Goal: Information Seeking & Learning: Compare options

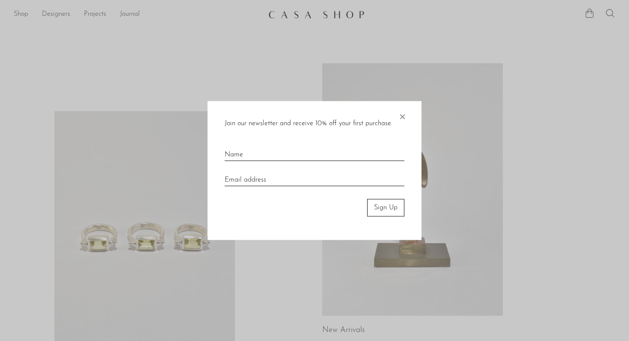
click at [407, 114] on div "Join our newsletter and receive 10% off your first purchase. × Sign Up" at bounding box center [314, 170] width 214 height 139
click at [401, 116] on span "×" at bounding box center [402, 114] width 9 height 27
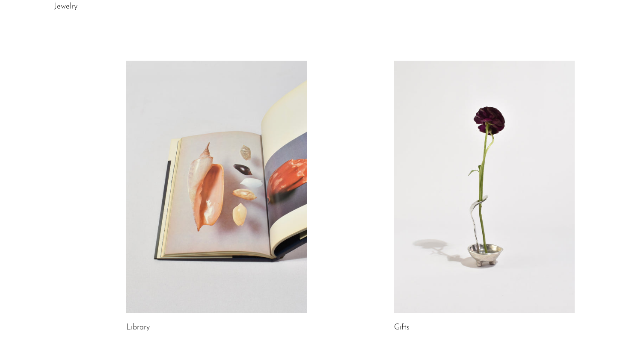
scroll to position [490, 0]
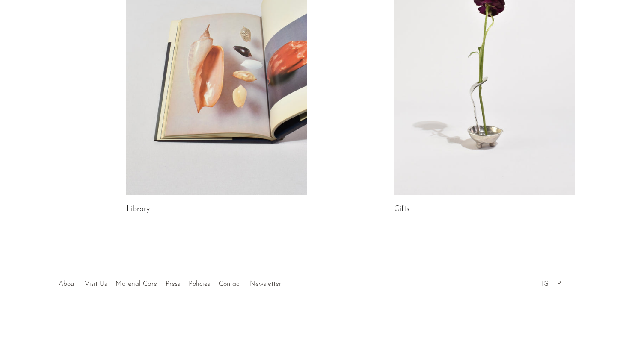
click at [83, 283] on li "Visit Us" at bounding box center [95, 284] width 31 height 11
click at [85, 284] on link "Visit Us" at bounding box center [96, 284] width 22 height 7
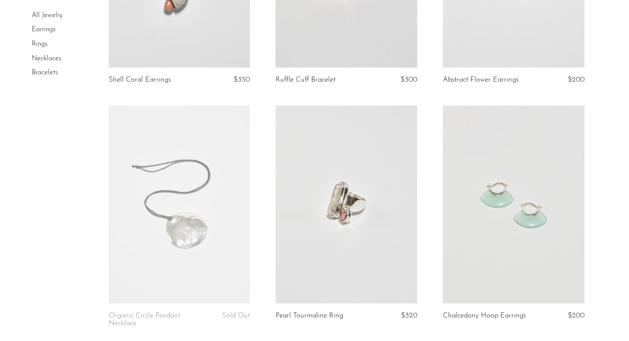
scroll to position [232, 0]
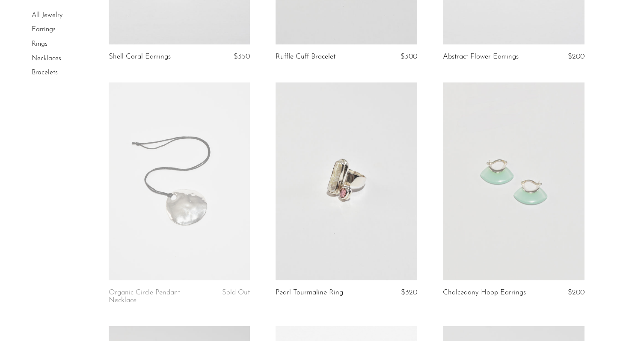
click at [336, 210] on link at bounding box center [346, 182] width 142 height 198
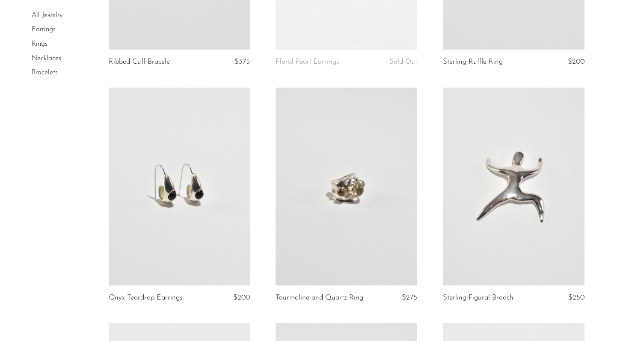
scroll to position [708, 0]
click at [332, 235] on link at bounding box center [346, 186] width 142 height 198
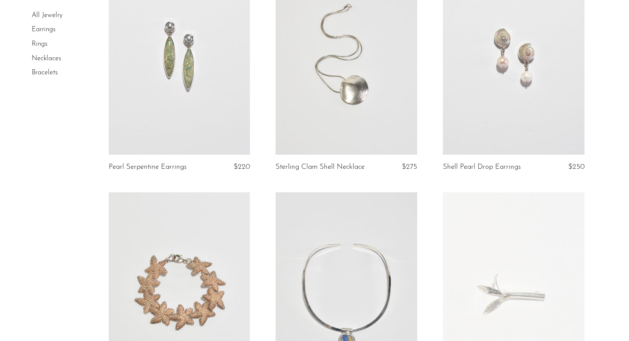
scroll to position [1075, 0]
click at [325, 95] on link at bounding box center [346, 54] width 142 height 198
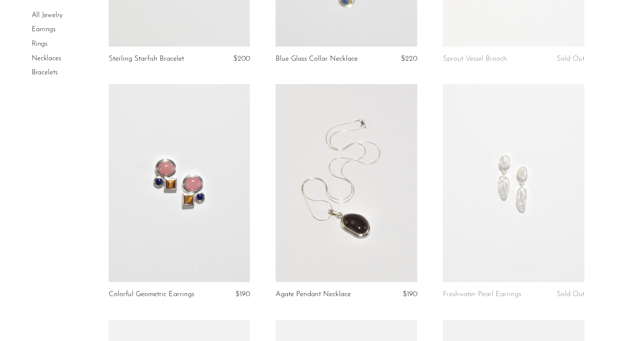
scroll to position [1419, 0]
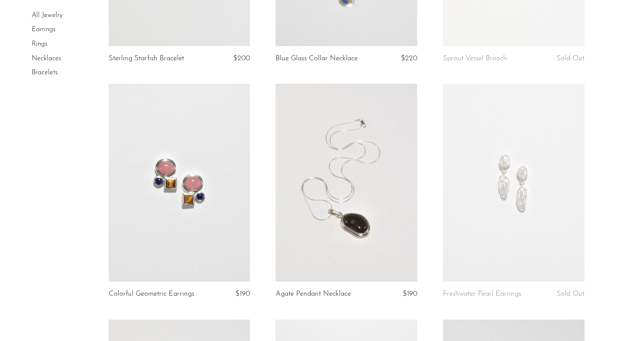
click at [190, 198] on link at bounding box center [180, 183] width 142 height 198
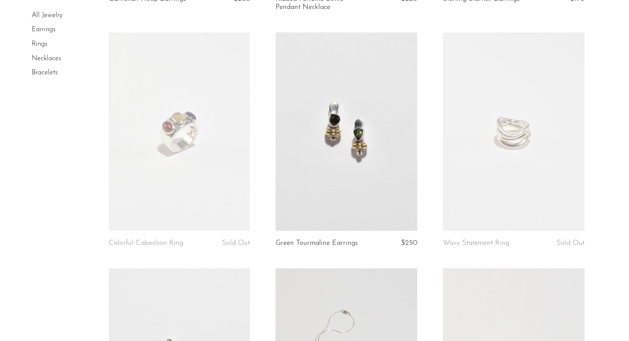
scroll to position [2194, 0]
click at [346, 156] on link at bounding box center [346, 131] width 142 height 198
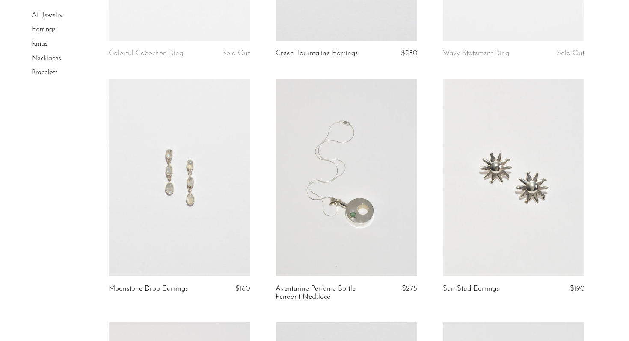
scroll to position [2383, 0]
click at [354, 240] on link at bounding box center [346, 178] width 142 height 198
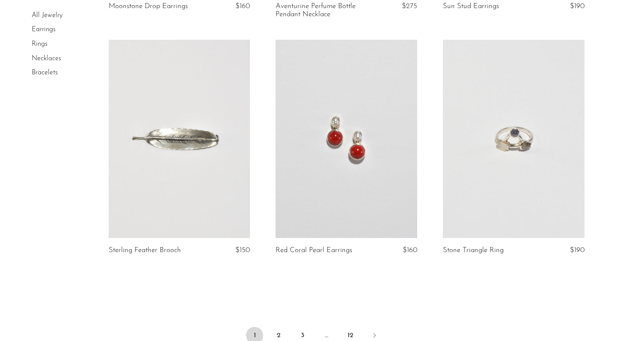
scroll to position [2642, 0]
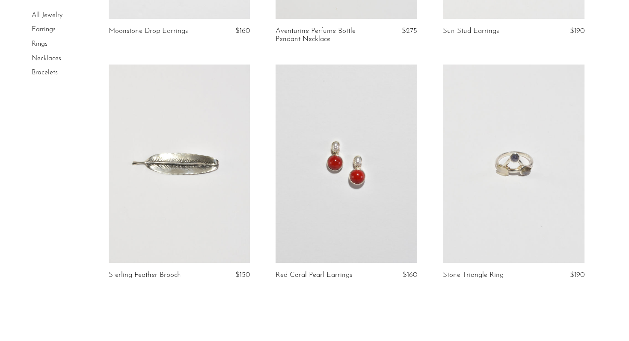
click at [491, 213] on link at bounding box center [514, 164] width 142 height 198
click at [49, 59] on link "Necklaces" at bounding box center [47, 58] width 30 height 7
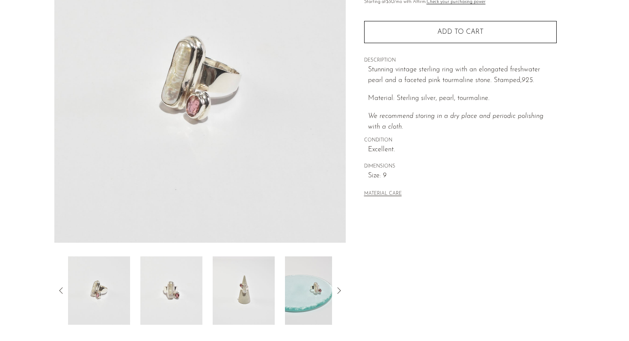
scroll to position [130, 0]
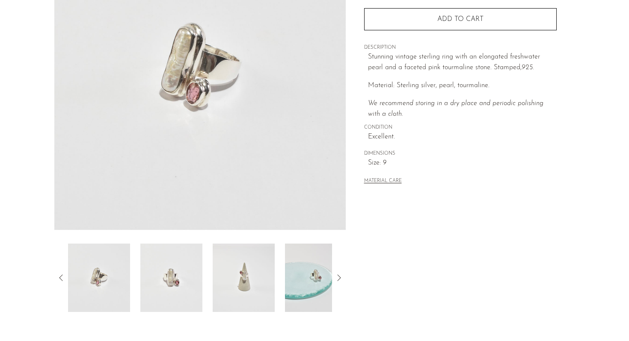
click at [175, 282] on img at bounding box center [171, 278] width 62 height 68
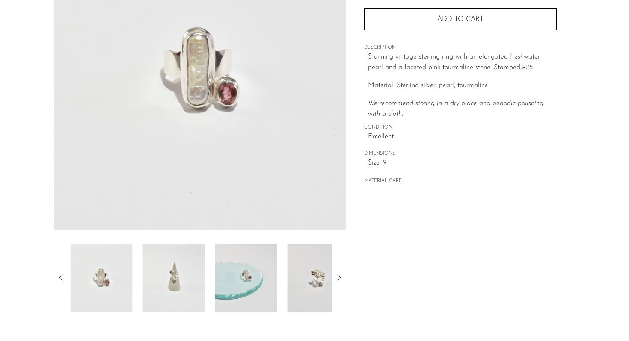
click at [210, 287] on div at bounding box center [200, 278] width 264 height 68
click at [246, 292] on img at bounding box center [244, 278] width 62 height 68
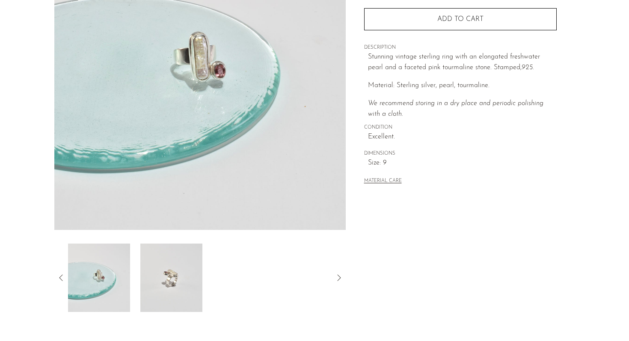
click at [189, 286] on img at bounding box center [171, 278] width 62 height 68
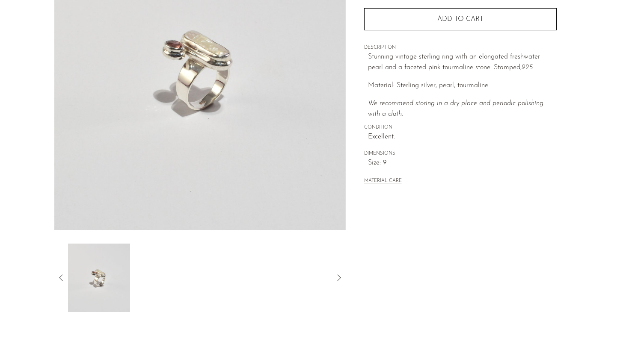
click at [58, 279] on icon at bounding box center [61, 278] width 10 height 10
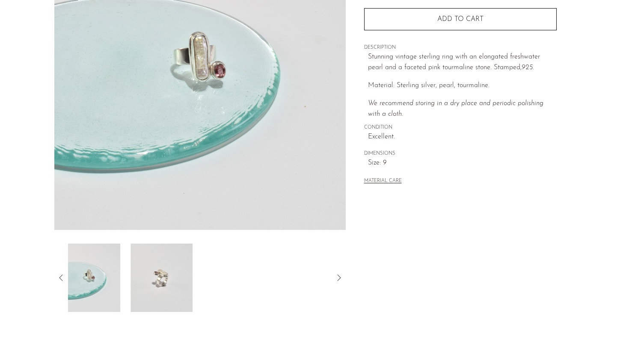
click at [58, 279] on icon at bounding box center [61, 278] width 10 height 10
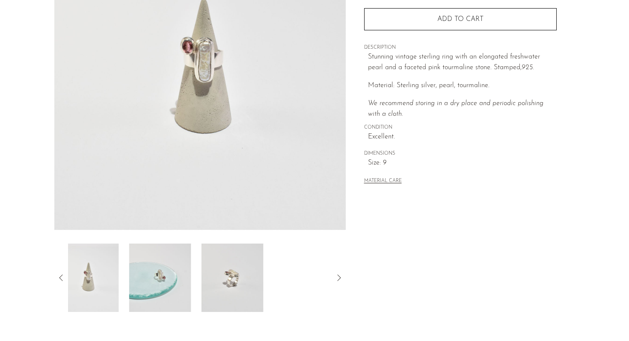
click at [58, 279] on icon at bounding box center [61, 278] width 10 height 10
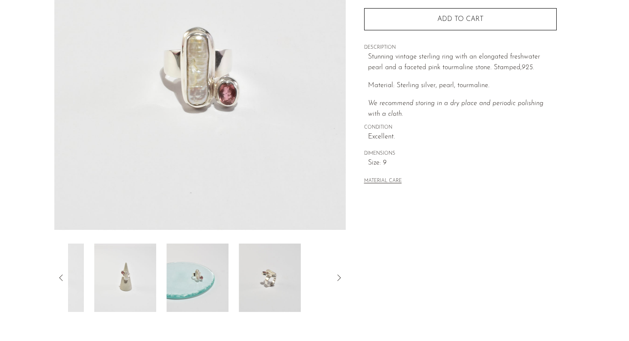
click at [58, 279] on icon at bounding box center [61, 278] width 10 height 10
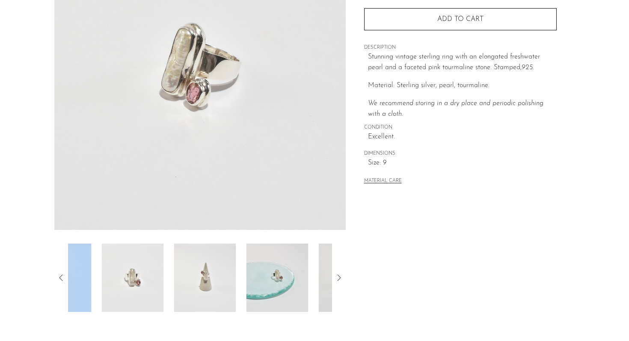
click at [58, 279] on icon at bounding box center [61, 278] width 10 height 10
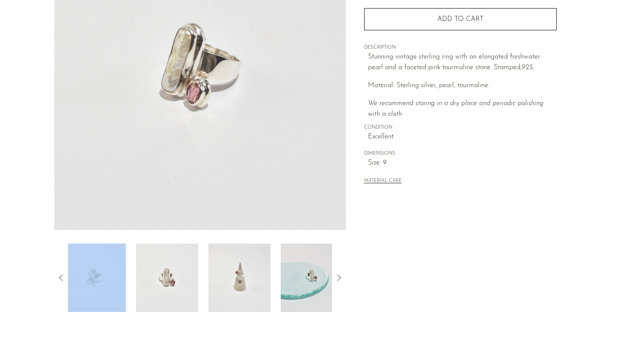
click at [149, 289] on img at bounding box center [167, 278] width 62 height 68
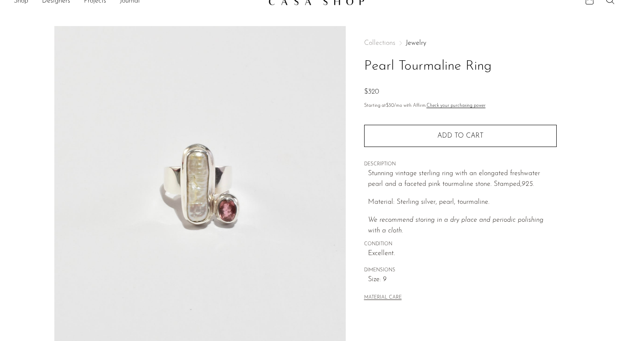
scroll to position [7, 0]
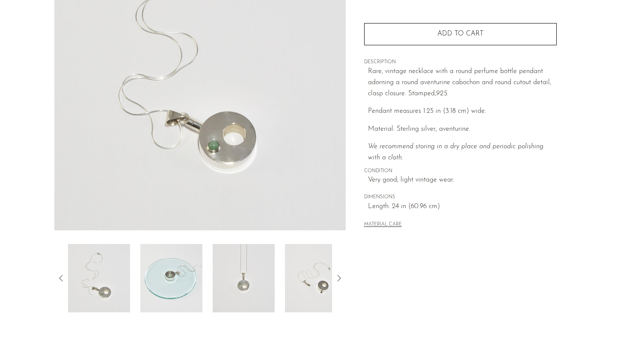
scroll to position [142, 0]
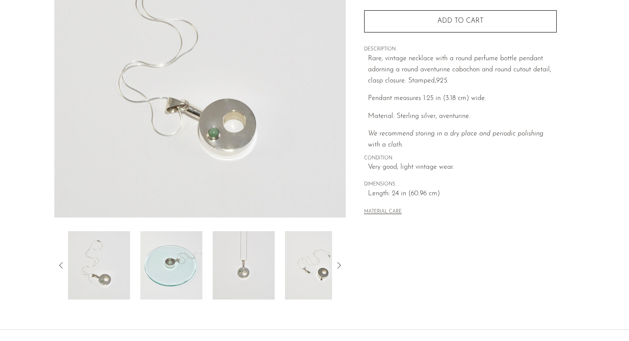
click at [307, 279] on img at bounding box center [316, 265] width 62 height 68
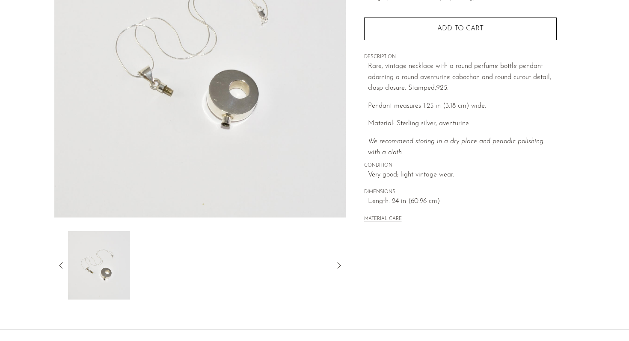
click at [58, 264] on icon at bounding box center [61, 265] width 10 height 10
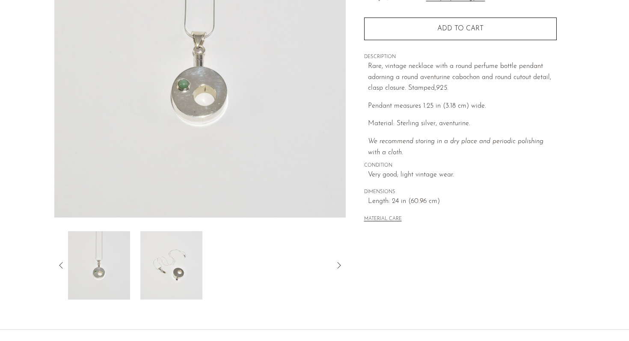
click at [112, 268] on img at bounding box center [99, 265] width 62 height 68
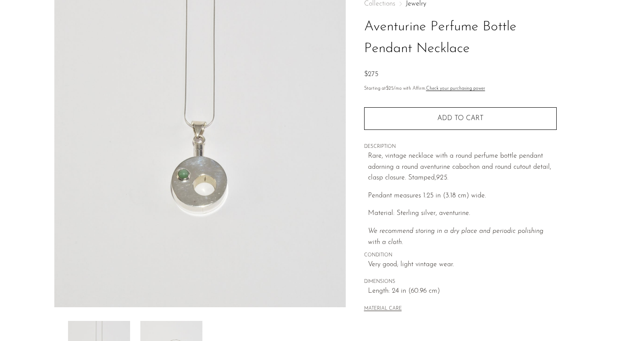
scroll to position [106, 0]
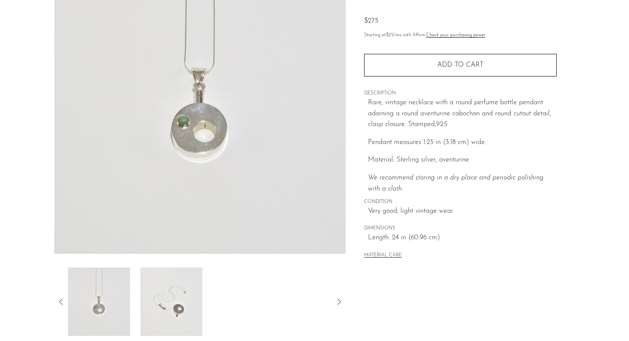
click at [62, 299] on icon at bounding box center [61, 302] width 10 height 10
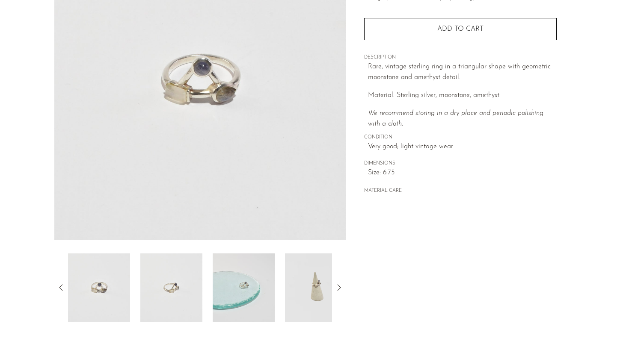
scroll to position [164, 0]
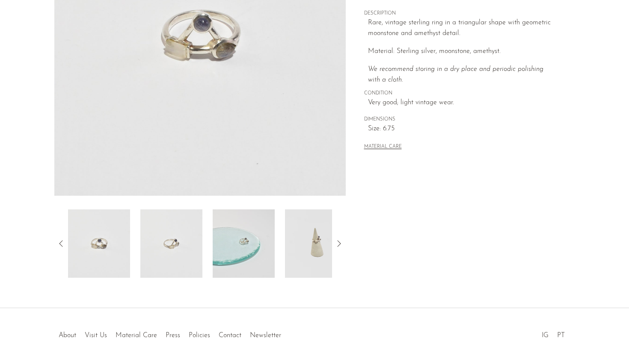
click at [307, 258] on img at bounding box center [316, 244] width 62 height 68
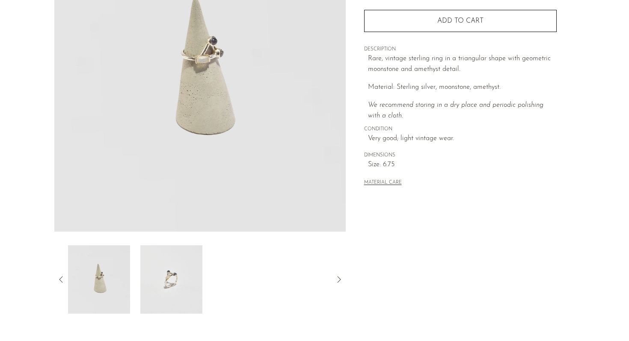
scroll to position [124, 0]
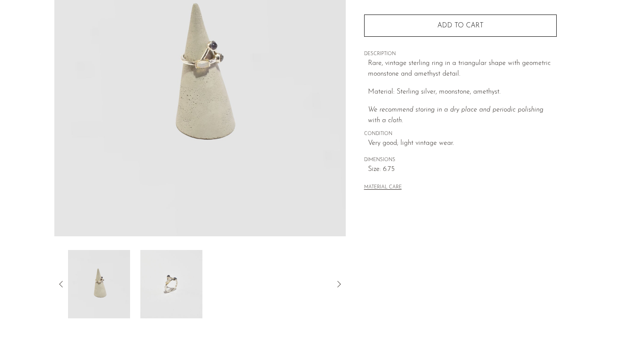
click at [144, 278] on img at bounding box center [171, 284] width 62 height 68
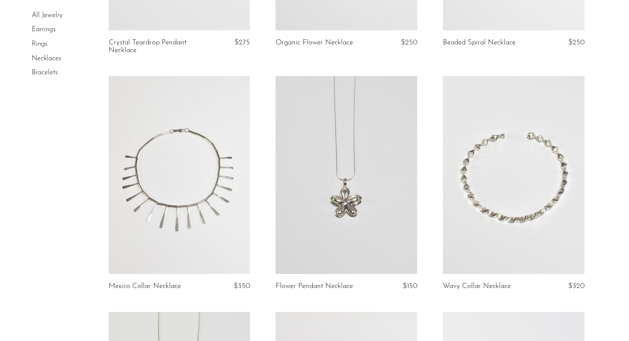
scroll to position [987, 0]
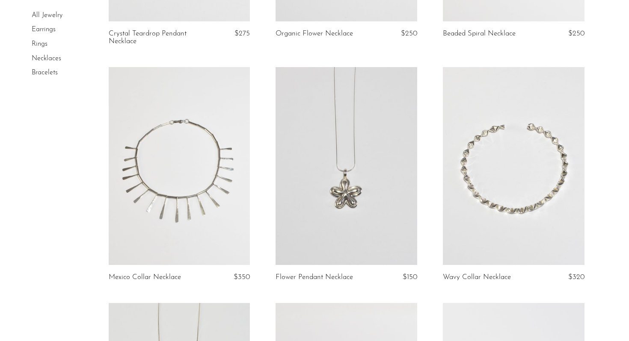
click at [529, 180] on link at bounding box center [514, 166] width 142 height 198
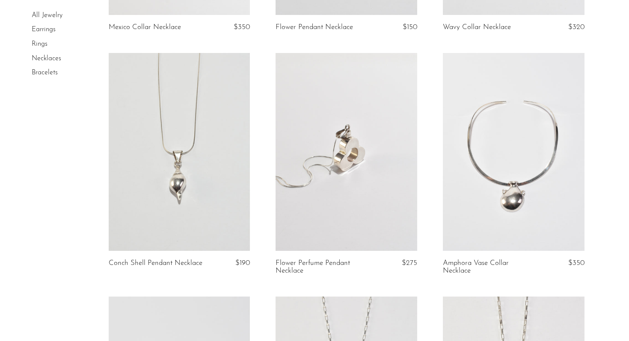
scroll to position [1251, 0]
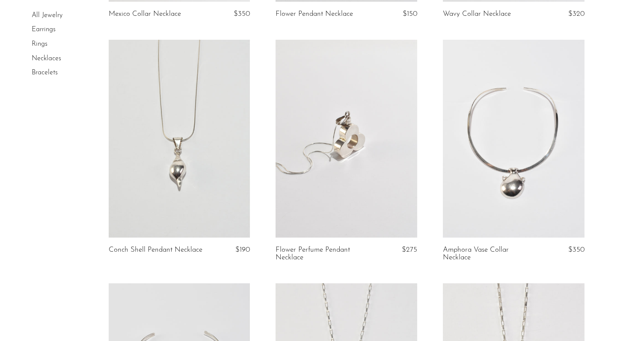
click at [502, 204] on link at bounding box center [514, 139] width 142 height 198
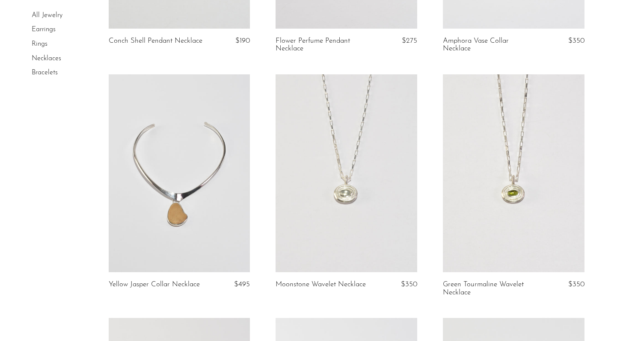
scroll to position [1461, 0]
click at [487, 210] on link at bounding box center [514, 173] width 142 height 198
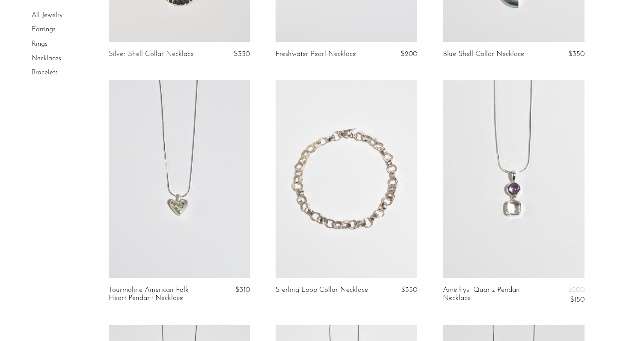
scroll to position [1936, 0]
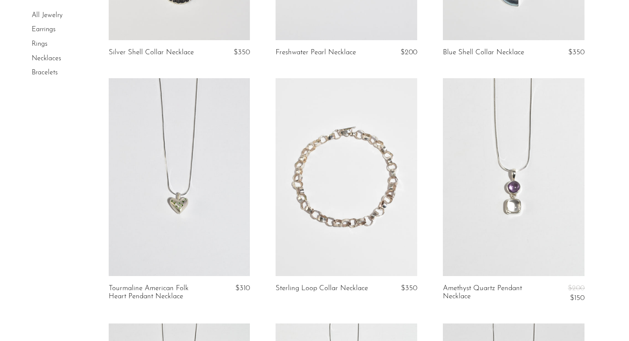
click at [213, 234] on link at bounding box center [180, 177] width 142 height 198
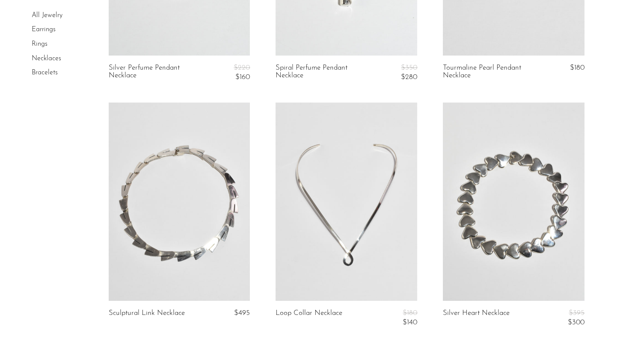
scroll to position [2402, 0]
click at [196, 216] on link at bounding box center [180, 202] width 142 height 198
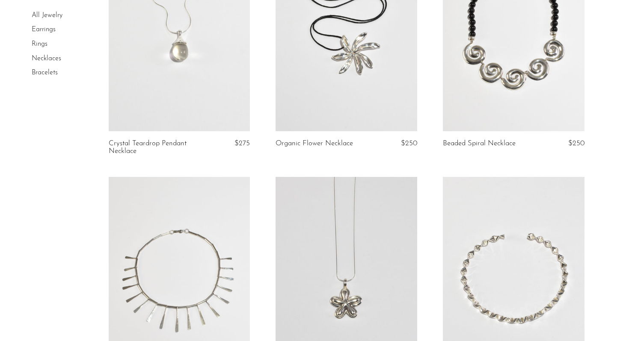
scroll to position [815, 0]
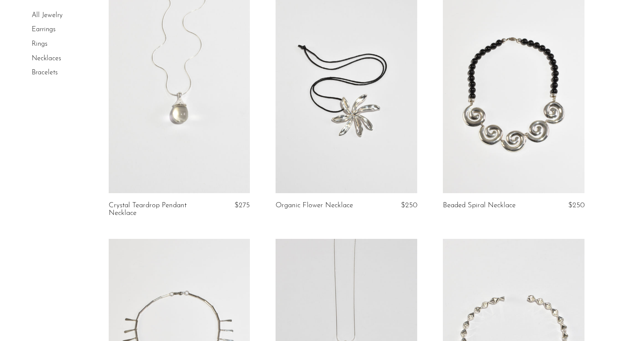
click at [42, 29] on link "Earrings" at bounding box center [44, 30] width 24 height 7
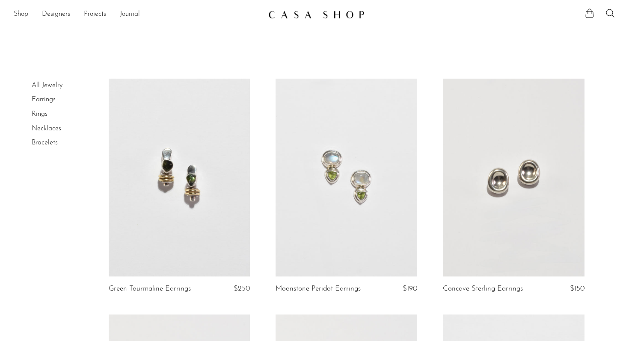
click at [135, 236] on link at bounding box center [180, 178] width 142 height 198
click at [358, 219] on link at bounding box center [346, 178] width 142 height 198
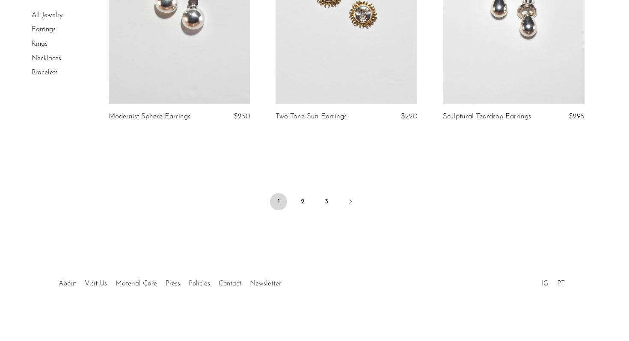
scroll to position [2784, 0]
click at [347, 203] on icon "Next" at bounding box center [350, 202] width 7 height 7
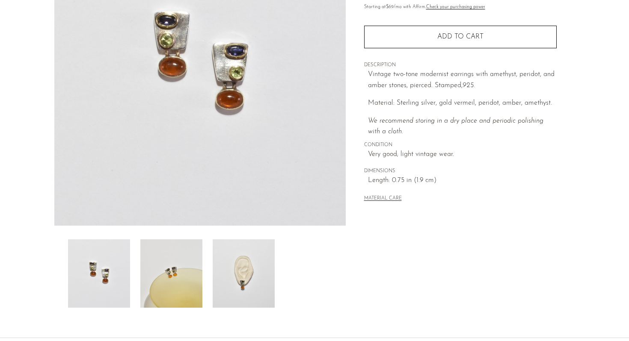
scroll to position [134, 0]
click at [235, 280] on img at bounding box center [244, 274] width 62 height 68
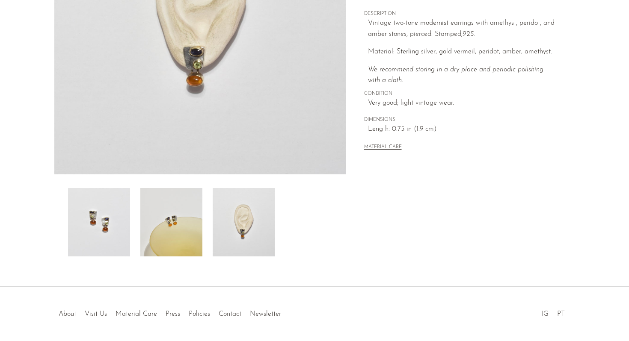
scroll to position [216, 0]
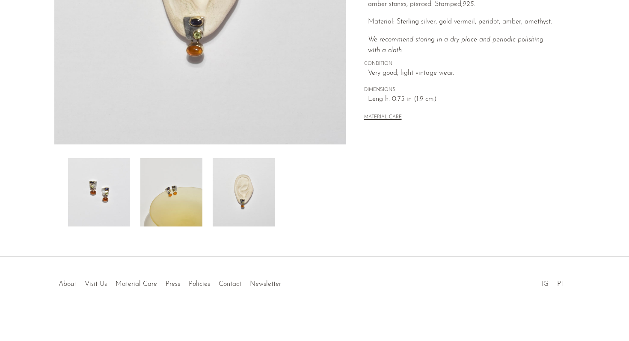
click at [243, 197] on img at bounding box center [244, 192] width 62 height 68
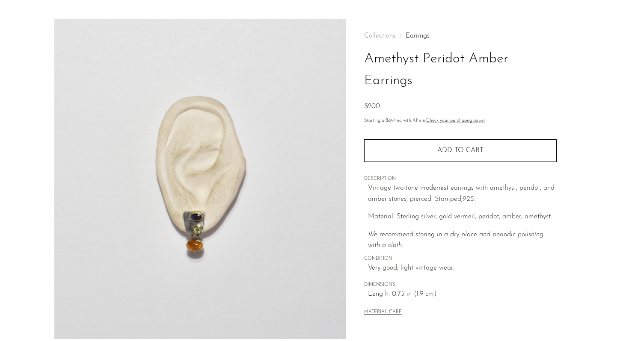
scroll to position [20, 0]
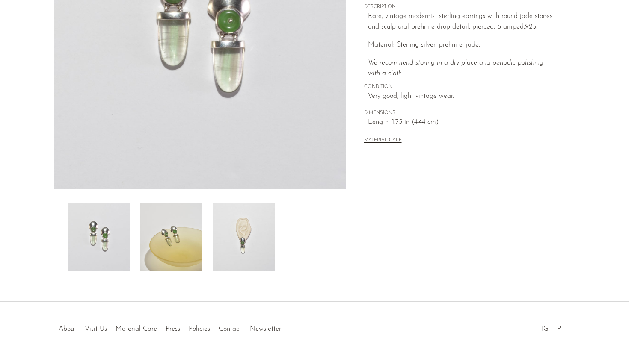
scroll to position [170, 0]
click at [252, 248] on img at bounding box center [244, 238] width 62 height 68
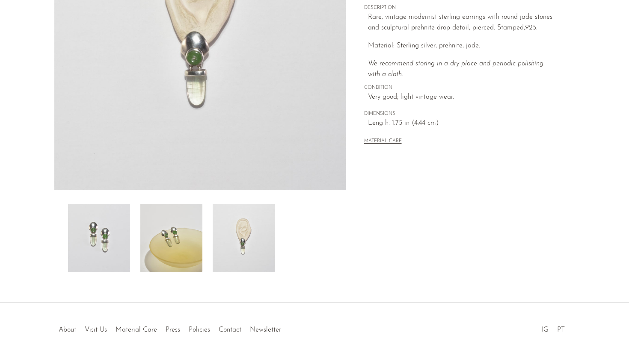
click at [185, 258] on img at bounding box center [171, 238] width 62 height 68
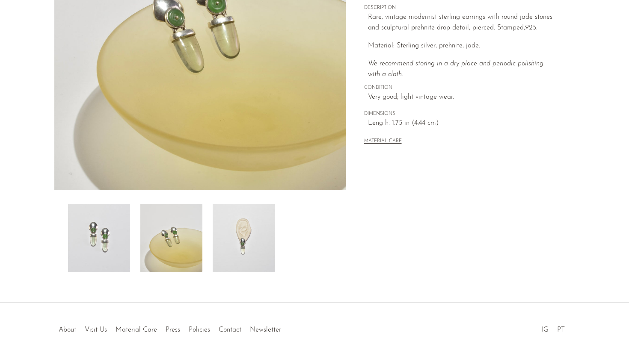
click at [134, 246] on div at bounding box center [200, 238] width 264 height 68
click at [124, 233] on img at bounding box center [99, 238] width 62 height 68
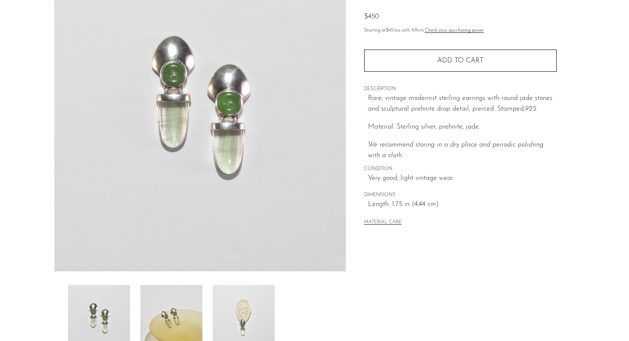
scroll to position [88, 0]
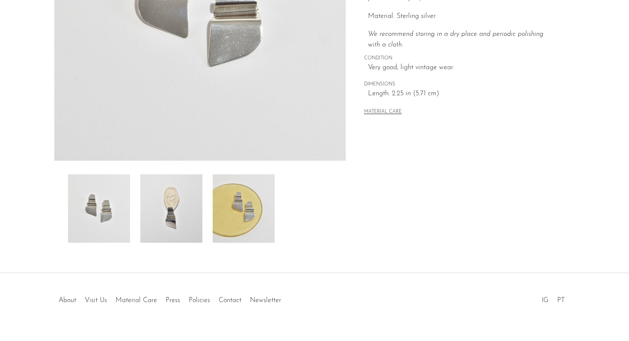
scroll to position [199, 0]
click at [179, 221] on img at bounding box center [171, 209] width 62 height 68
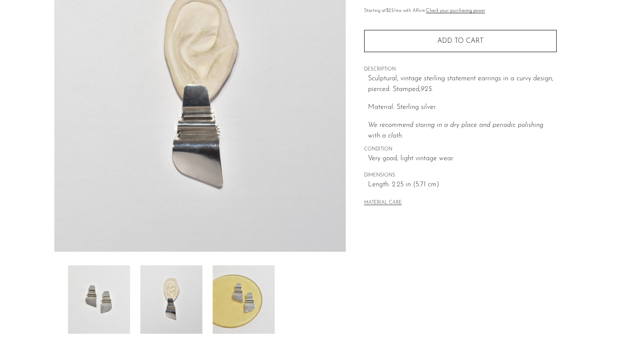
scroll to position [96, 0]
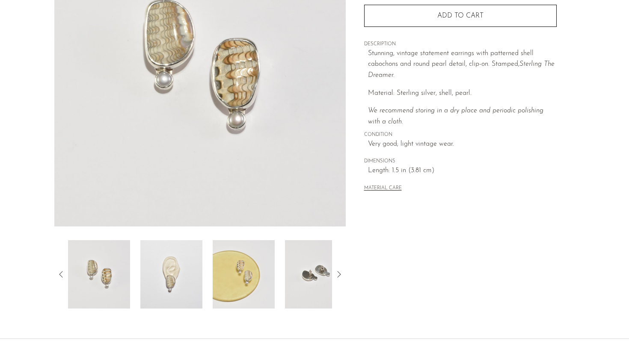
scroll to position [151, 0]
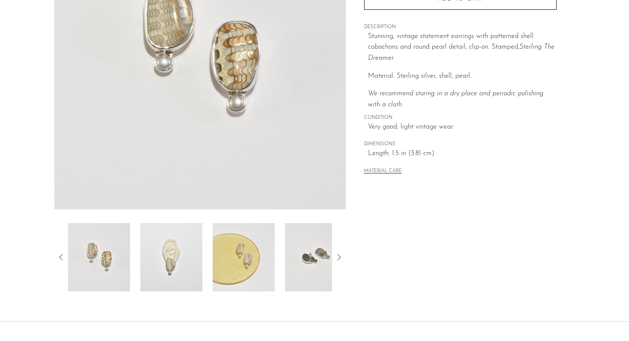
click at [297, 269] on img at bounding box center [316, 257] width 62 height 68
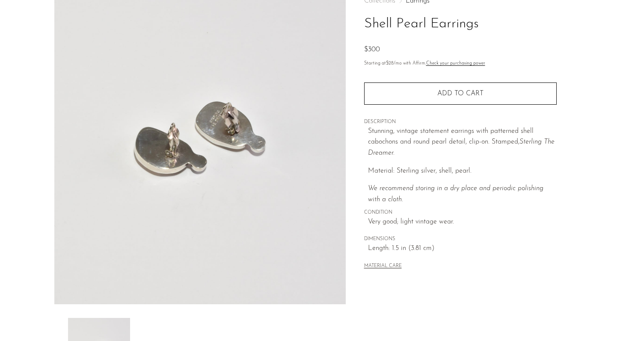
scroll to position [44, 0]
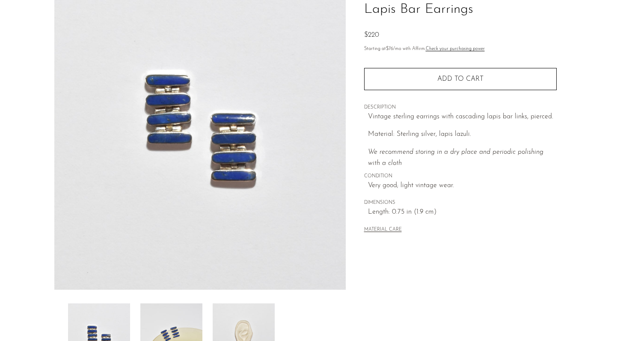
scroll to position [93, 0]
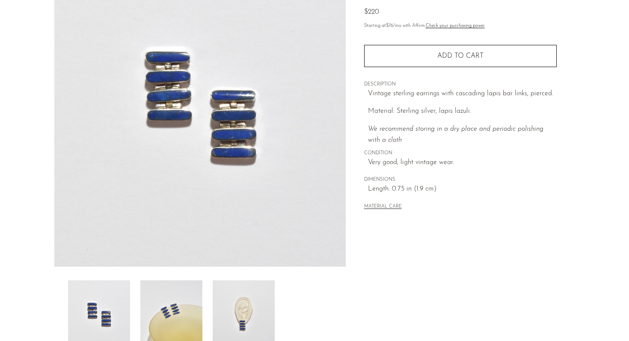
click at [167, 320] on img at bounding box center [171, 315] width 62 height 68
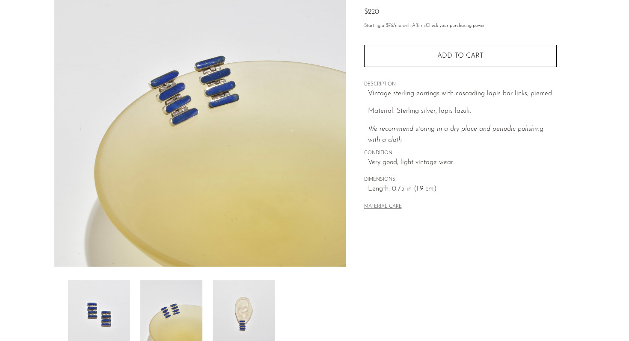
click at [235, 317] on img at bounding box center [244, 315] width 62 height 68
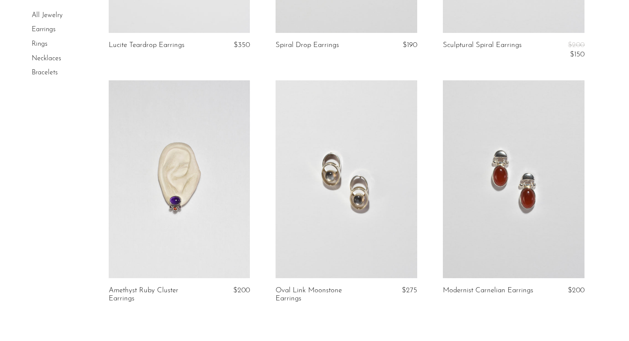
scroll to position [2785, 0]
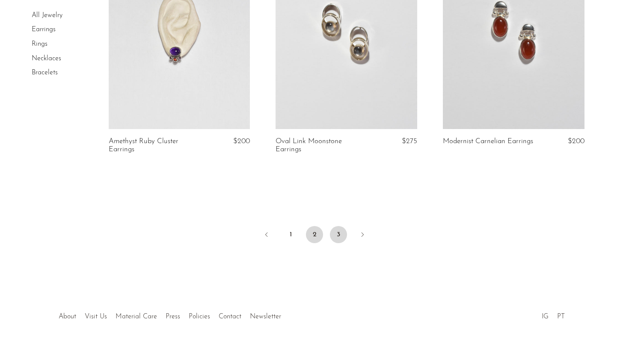
click at [336, 232] on link "3" at bounding box center [338, 234] width 17 height 17
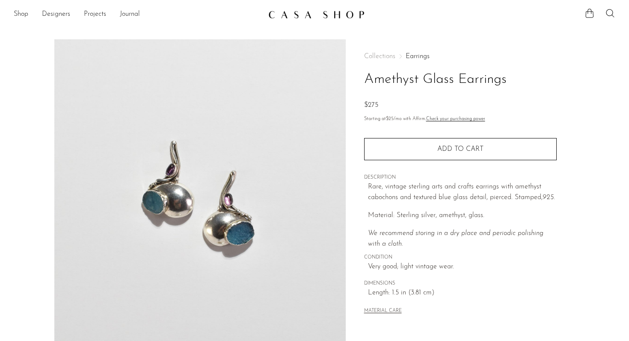
scroll to position [167, 0]
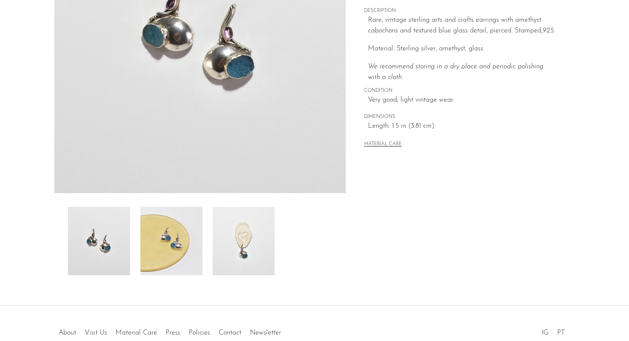
click at [236, 233] on img at bounding box center [244, 241] width 62 height 68
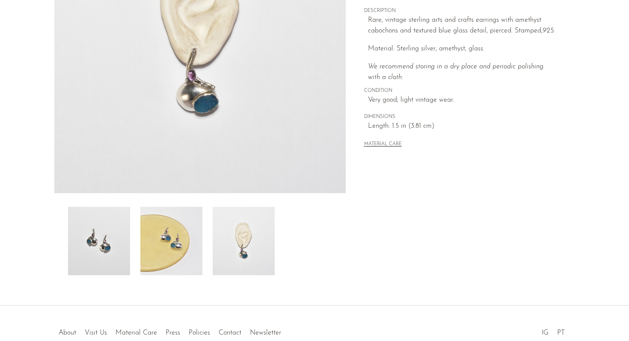
click at [189, 217] on img at bounding box center [171, 241] width 62 height 68
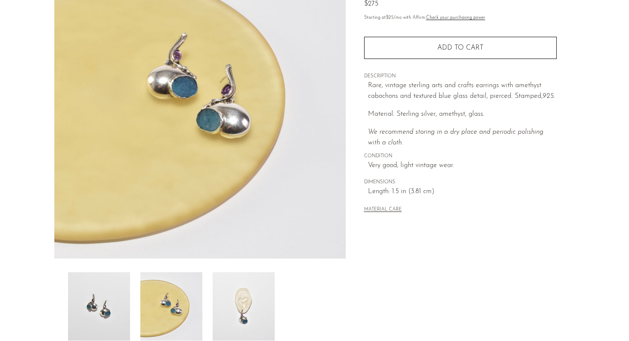
scroll to position [101, 0]
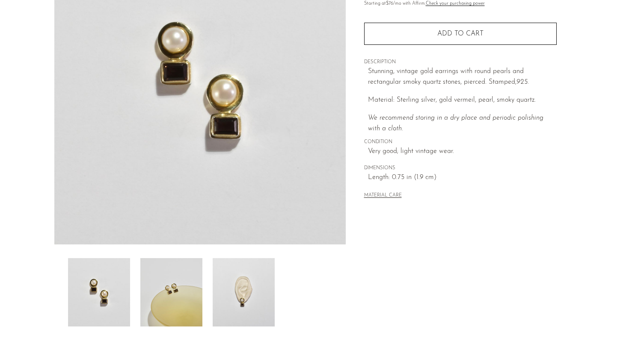
scroll to position [115, 0]
click at [97, 292] on img at bounding box center [99, 293] width 62 height 68
click at [149, 295] on img at bounding box center [171, 293] width 62 height 68
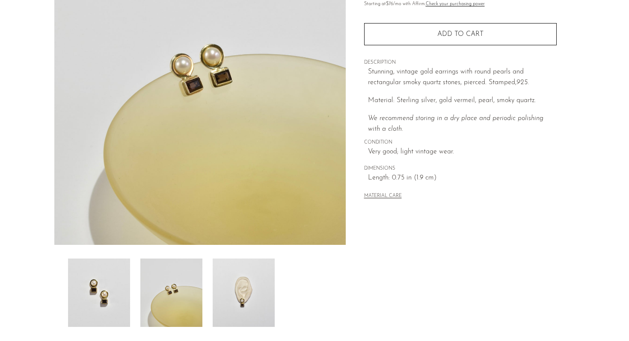
click at [241, 298] on img at bounding box center [244, 293] width 62 height 68
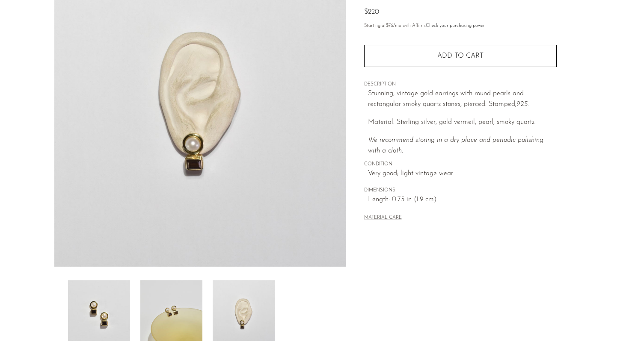
scroll to position [83, 0]
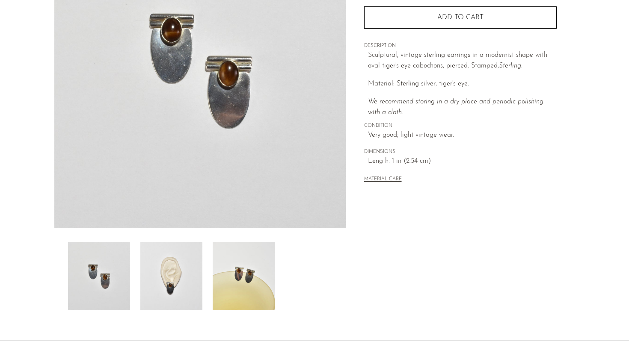
scroll to position [130, 0]
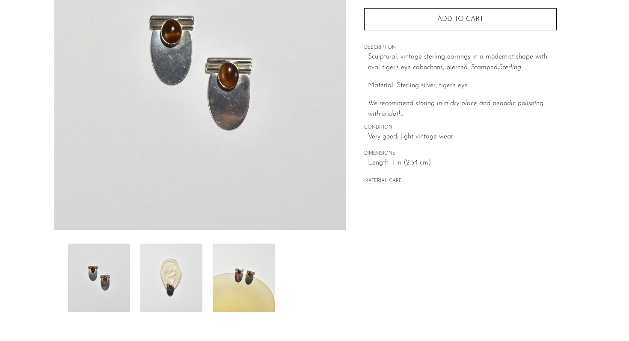
click at [226, 284] on img at bounding box center [244, 278] width 62 height 68
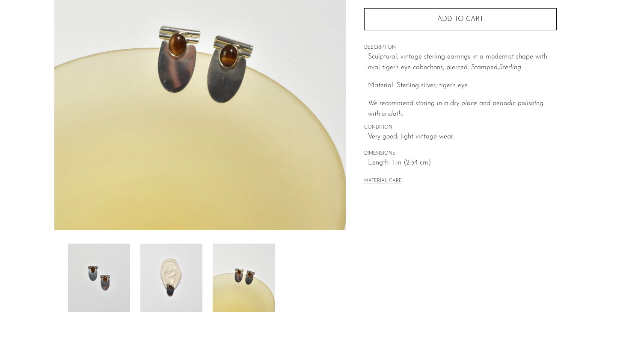
click at [182, 284] on img at bounding box center [171, 278] width 62 height 68
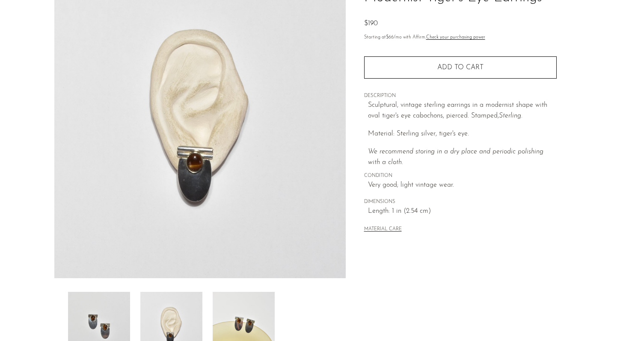
scroll to position [81, 0]
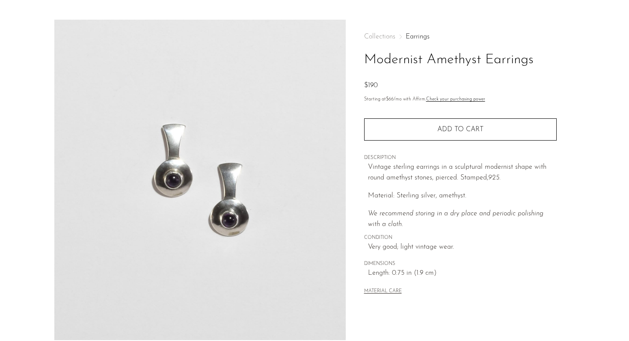
scroll to position [101, 0]
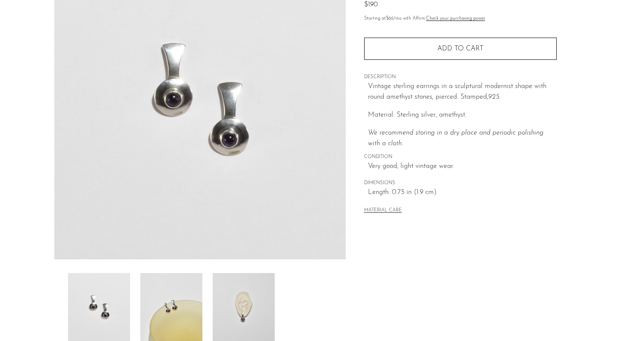
click at [241, 321] on img at bounding box center [244, 307] width 62 height 68
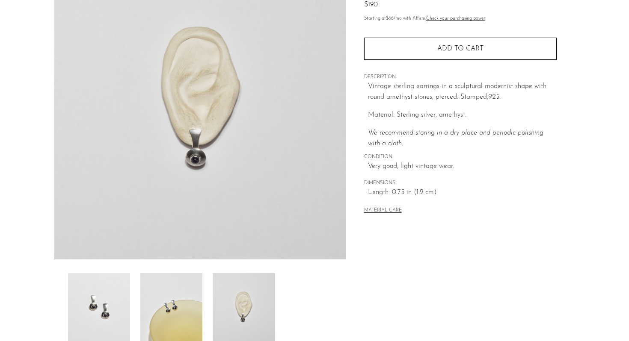
click at [193, 321] on img at bounding box center [171, 307] width 62 height 68
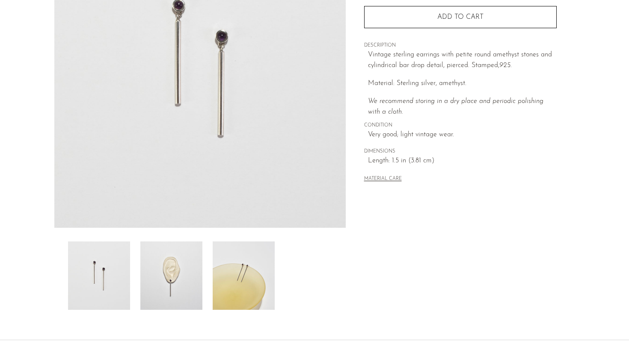
scroll to position [138, 0]
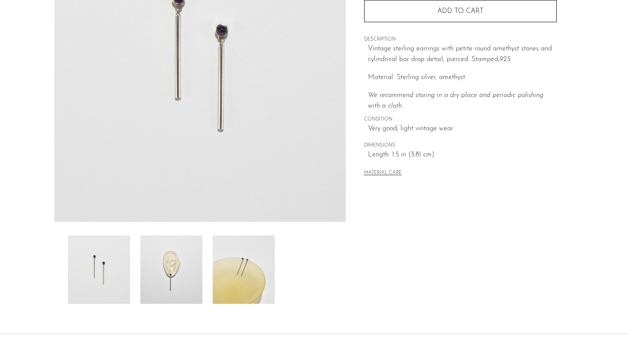
click at [250, 266] on img at bounding box center [244, 270] width 62 height 68
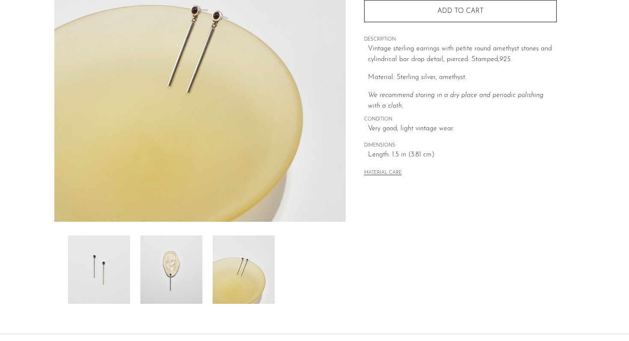
click at [186, 277] on img at bounding box center [171, 270] width 62 height 68
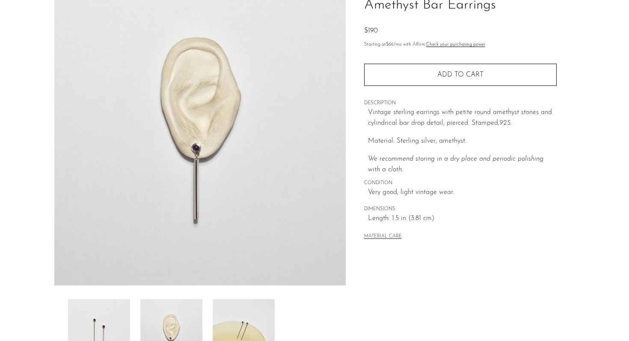
scroll to position [74, 0]
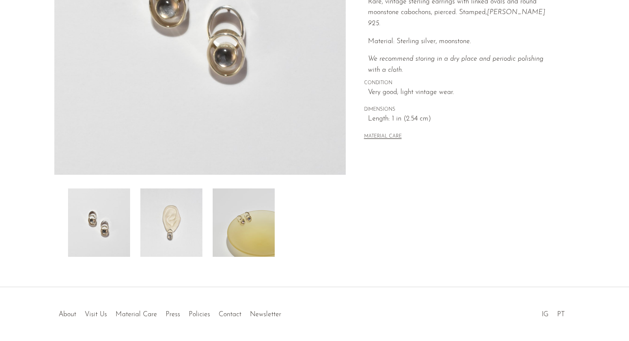
scroll to position [186, 0]
click at [182, 225] on img at bounding box center [171, 222] width 62 height 68
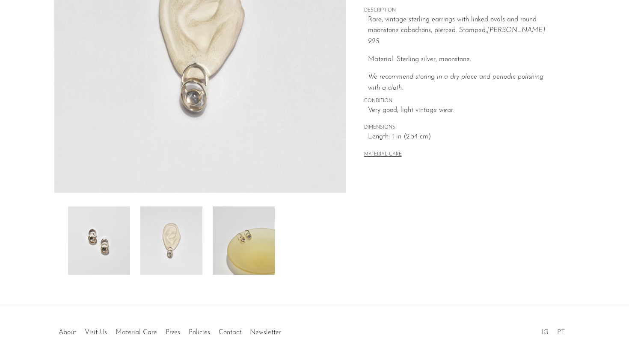
scroll to position [40, 0]
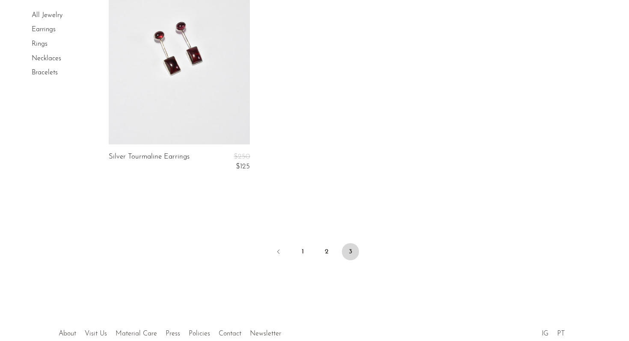
scroll to position [2097, 0]
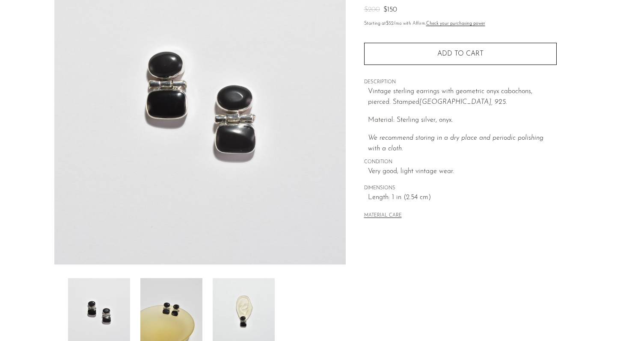
scroll to position [96, 0]
click at [171, 311] on img at bounding box center [171, 312] width 62 height 68
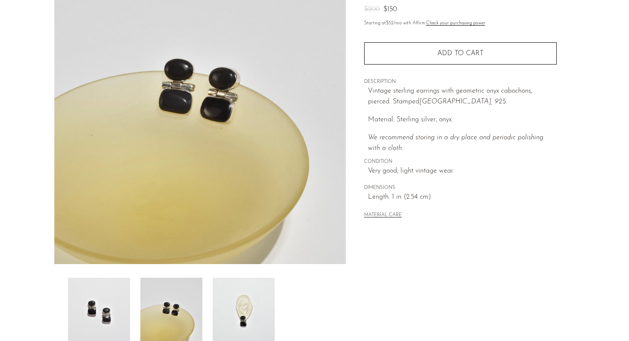
click at [211, 305] on div at bounding box center [200, 312] width 264 height 68
click at [225, 309] on img at bounding box center [244, 312] width 62 height 68
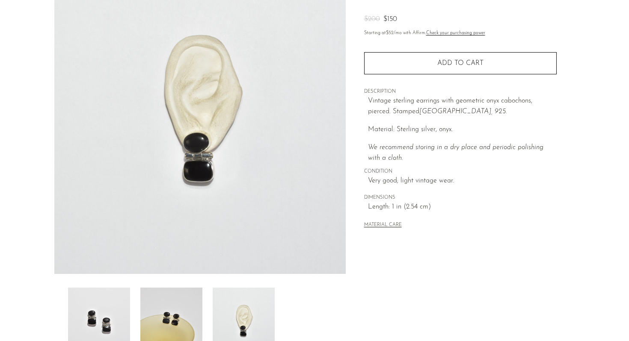
scroll to position [85, 0]
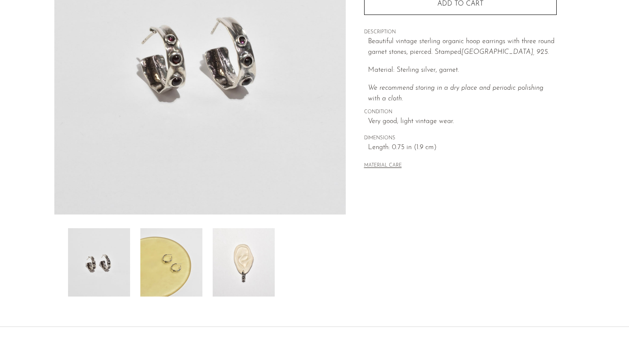
scroll to position [164, 0]
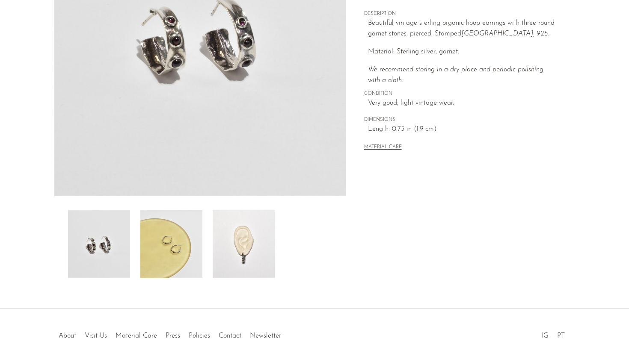
click at [252, 265] on img at bounding box center [244, 244] width 62 height 68
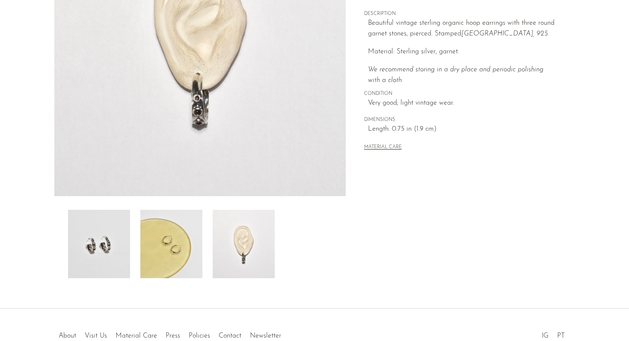
click at [181, 254] on img at bounding box center [171, 244] width 62 height 68
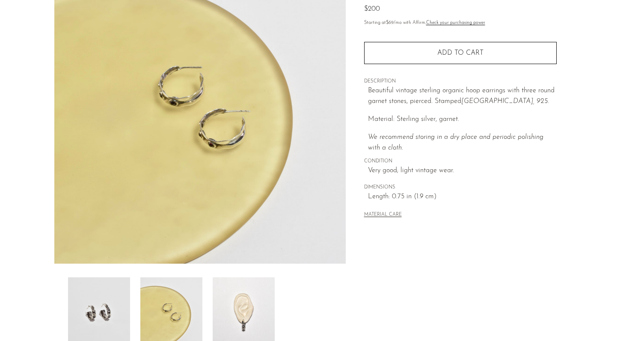
scroll to position [95, 0]
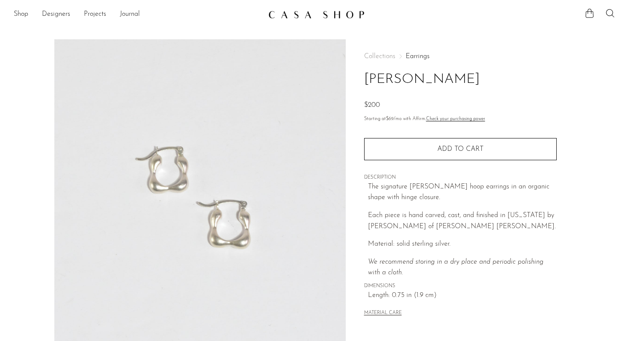
click at [29, 15] on ul "Shop Featured New Arrivals Bestsellers Coming Soon Jewelry Jewelry All Earrings…" at bounding box center [138, 14] width 248 height 15
click at [24, 15] on link "Shop" at bounding box center [21, 14] width 15 height 11
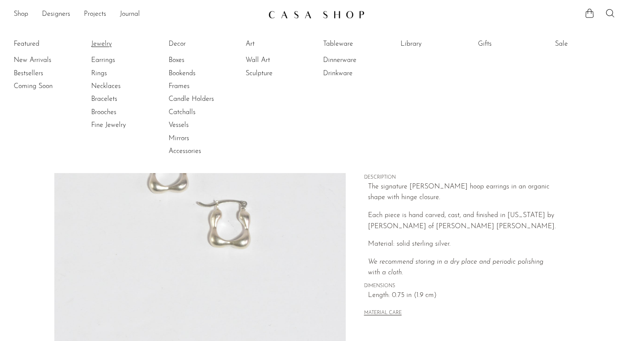
click at [93, 44] on link "Jewelry" at bounding box center [123, 43] width 64 height 9
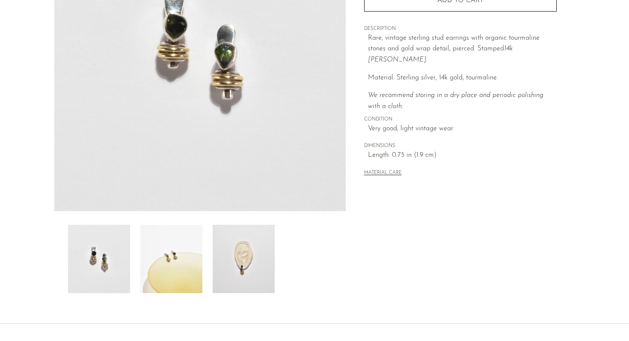
scroll to position [216, 0]
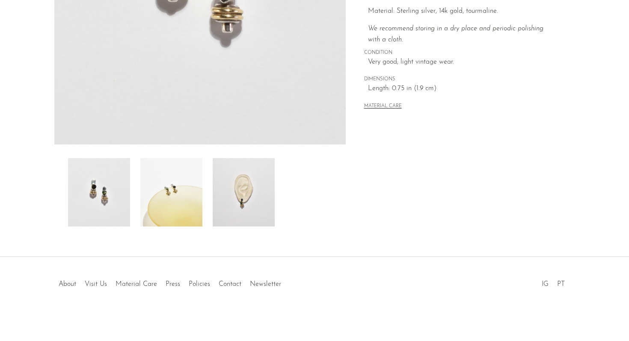
click at [243, 192] on img at bounding box center [244, 192] width 62 height 68
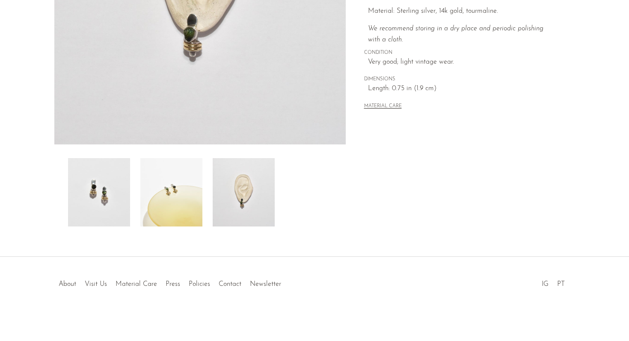
click at [185, 188] on img at bounding box center [171, 192] width 62 height 68
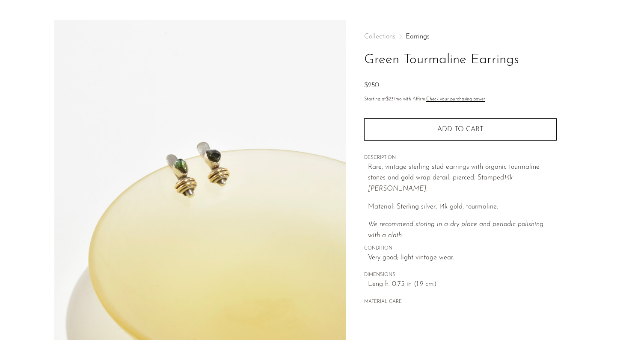
scroll to position [22, 0]
